Goal: Navigation & Orientation: Find specific page/section

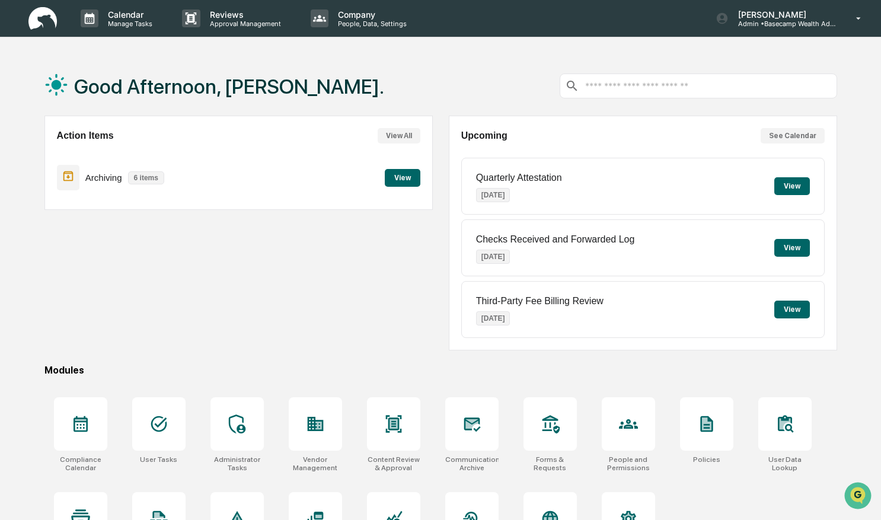
scroll to position [56, 0]
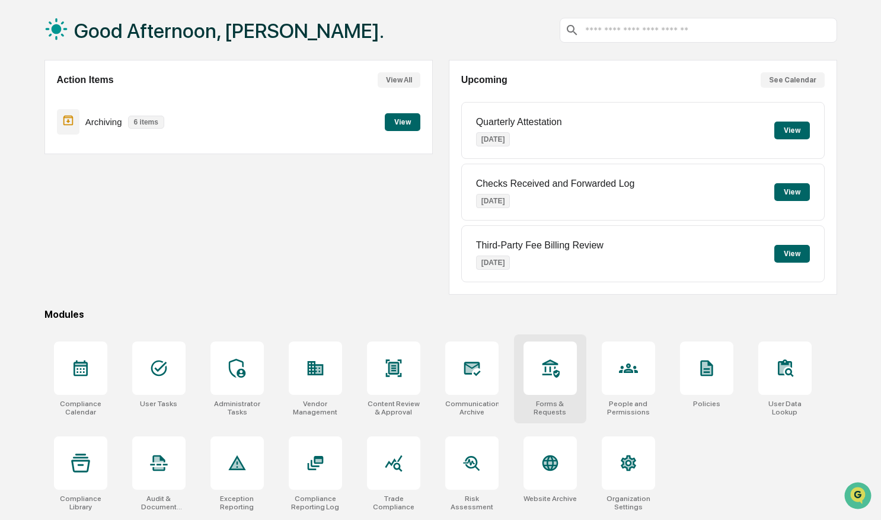
click at [534, 378] on div at bounding box center [549, 367] width 53 height 53
click at [95, 350] on div at bounding box center [80, 367] width 53 height 53
click at [161, 344] on div at bounding box center [158, 367] width 53 height 53
click at [61, 459] on div at bounding box center [80, 462] width 53 height 53
click at [328, 380] on div at bounding box center [315, 367] width 53 height 53
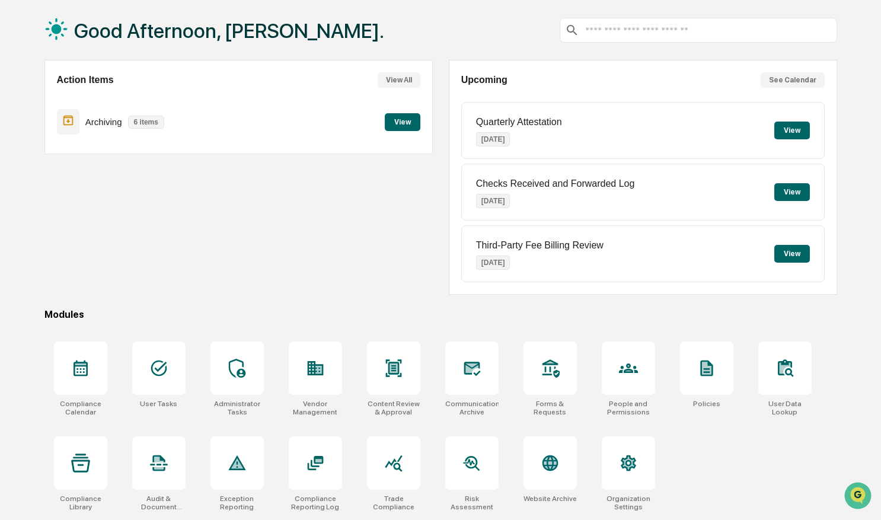
click at [722, 33] on input "text" at bounding box center [708, 30] width 248 height 11
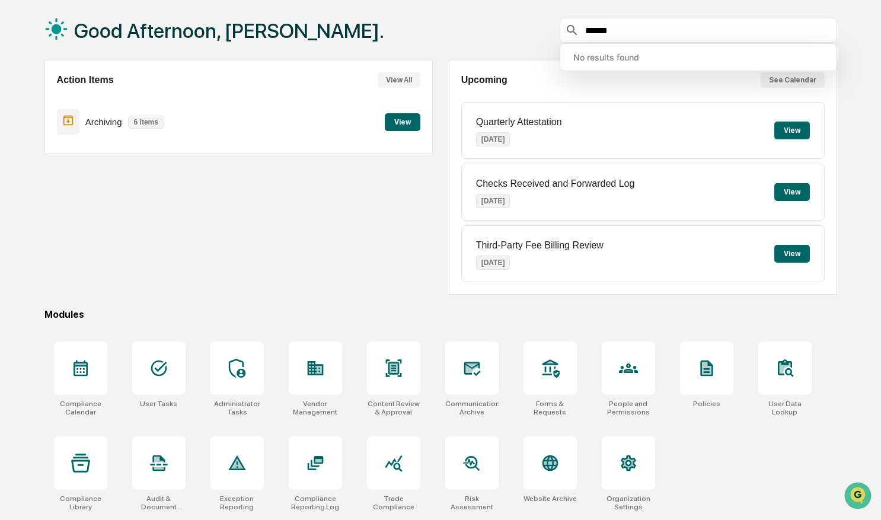
type input "******"
